Goal: Task Accomplishment & Management: Manage account settings

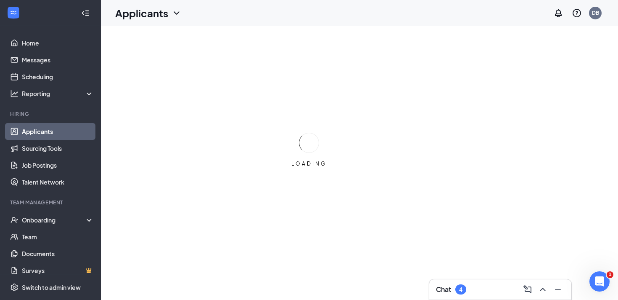
click at [475, 296] on div "Chat 4" at bounding box center [501, 289] width 142 height 20
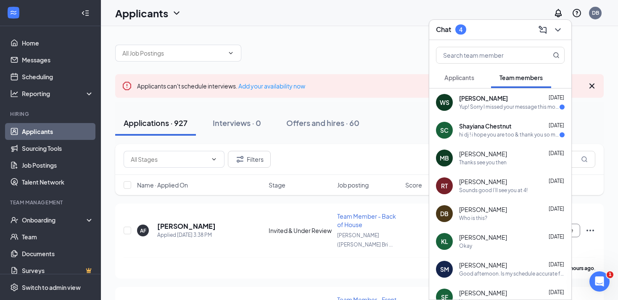
click at [492, 135] on div "hi dj ! i hope you are too & thank you so much" at bounding box center [509, 134] width 101 height 7
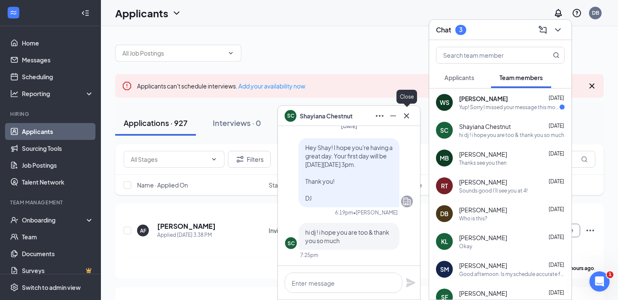
click at [409, 117] on icon "Cross" at bounding box center [406, 115] width 5 height 5
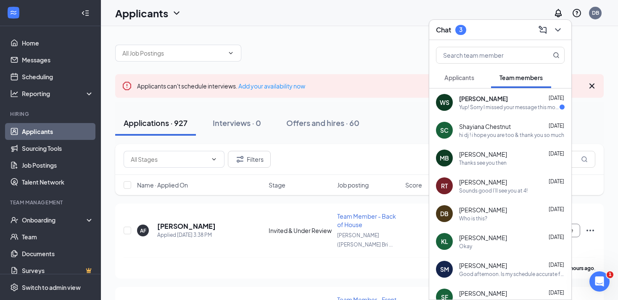
click at [485, 81] on div "Applicants Team members" at bounding box center [500, 77] width 129 height 21
click at [477, 80] on button "Applicants" at bounding box center [459, 77] width 47 height 21
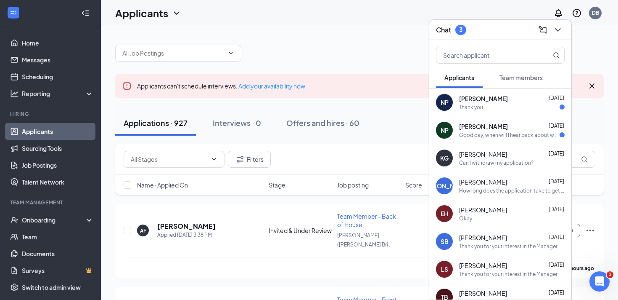
drag, startPoint x: 514, startPoint y: 149, endPoint x: 517, endPoint y: 133, distance: 15.9
click at [515, 144] on div "KG [PERSON_NAME] [DATE] Can I withdraw my application?" at bounding box center [501, 158] width 142 height 28
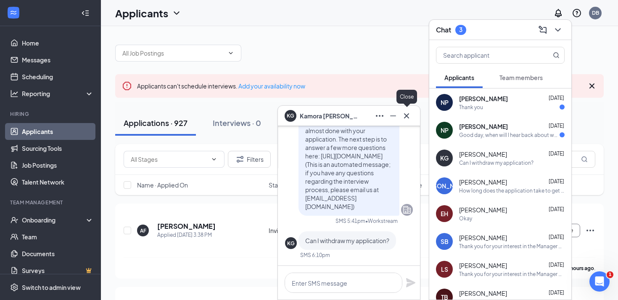
click at [410, 117] on icon "Cross" at bounding box center [407, 116] width 10 height 10
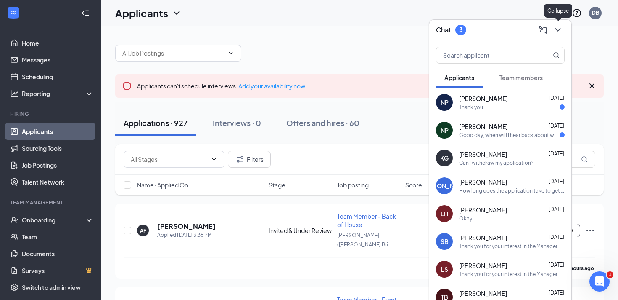
click at [561, 27] on icon "ChevronDown" at bounding box center [558, 30] width 10 height 10
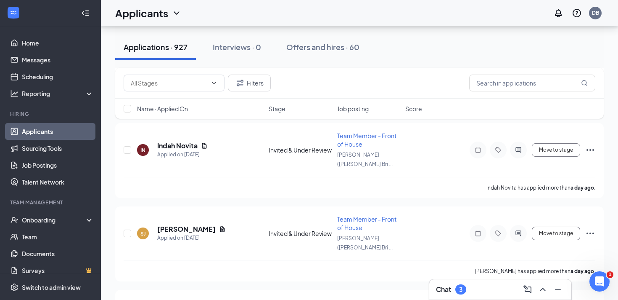
scroll to position [3170, 0]
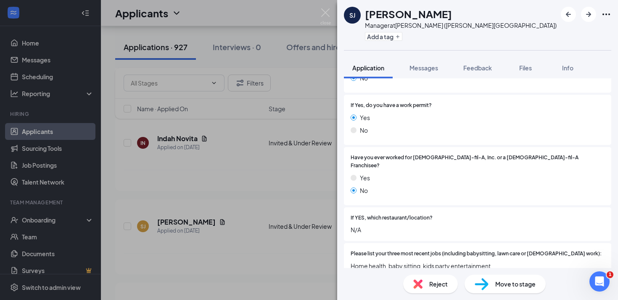
scroll to position [288, 0]
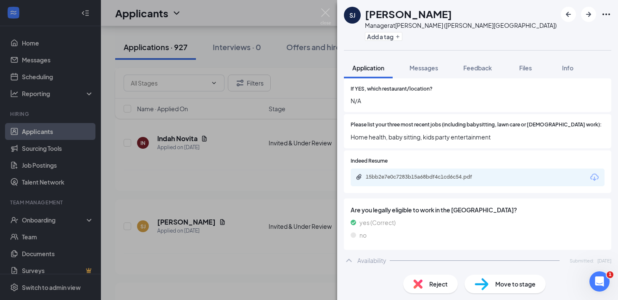
click at [277, 195] on div "[PERSON_NAME] Manager at [GEOGRAPHIC_DATA] ([PERSON_NAME][GEOGRAPHIC_DATA]) Add…" at bounding box center [309, 150] width 618 height 300
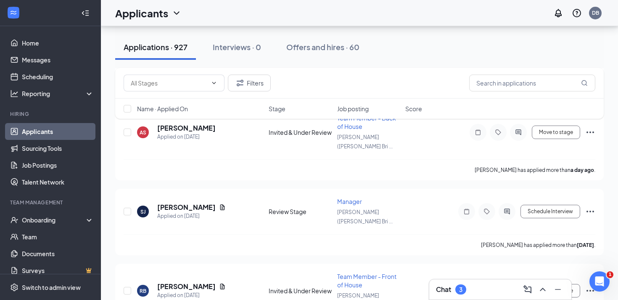
scroll to position [3591, 0]
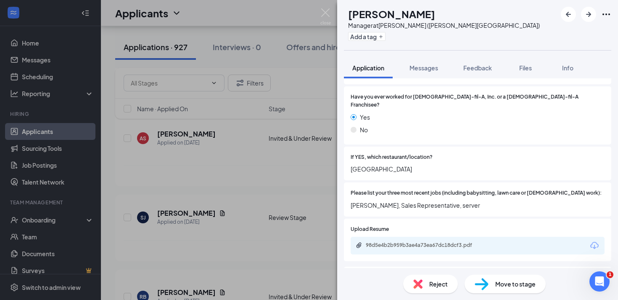
scroll to position [244, 0]
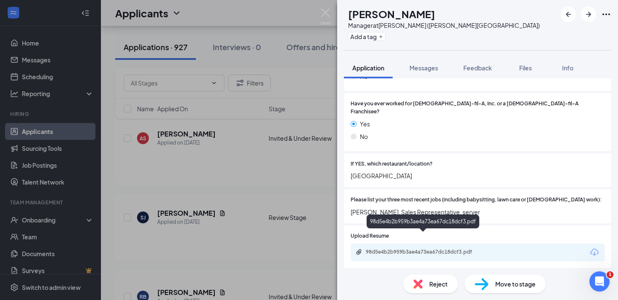
click at [427, 248] on div "98d5e4b2b959b3ae4a73ea67dc18dcf3.pdf" at bounding box center [424, 252] width 136 height 8
click at [285, 106] on div "[PERSON_NAME] Manager at [GEOGRAPHIC_DATA] ([PERSON_NAME][GEOGRAPHIC_DATA]) Add…" at bounding box center [309, 150] width 618 height 300
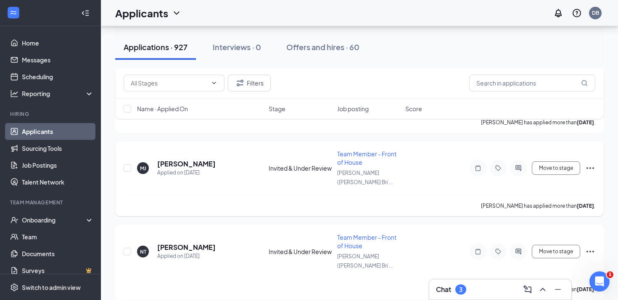
scroll to position [4129, 0]
